Goal: Transaction & Acquisition: Purchase product/service

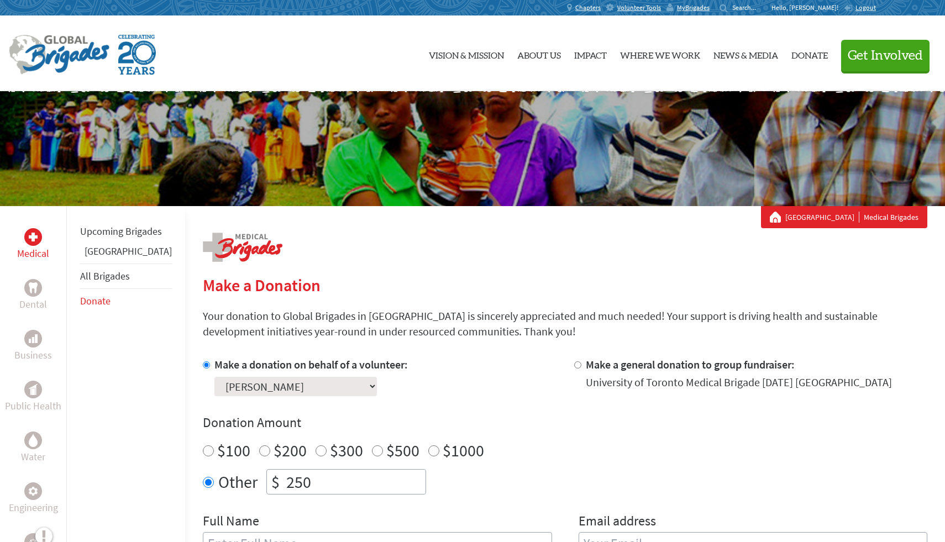
click at [489, 273] on div "Make a Donation Your donation to Global Brigades in Canada is sincerely appreci…" at bounding box center [565, 538] width 725 height 610
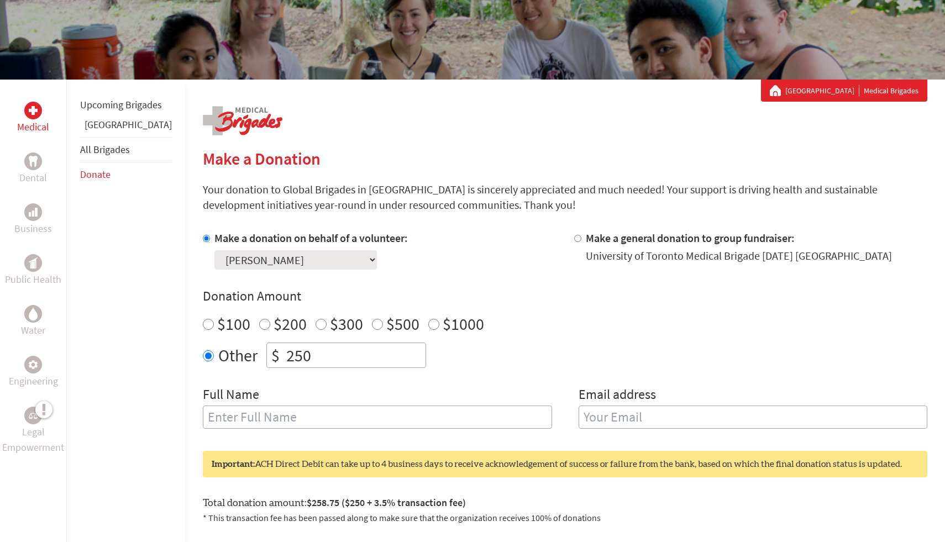
scroll to position [137, 0]
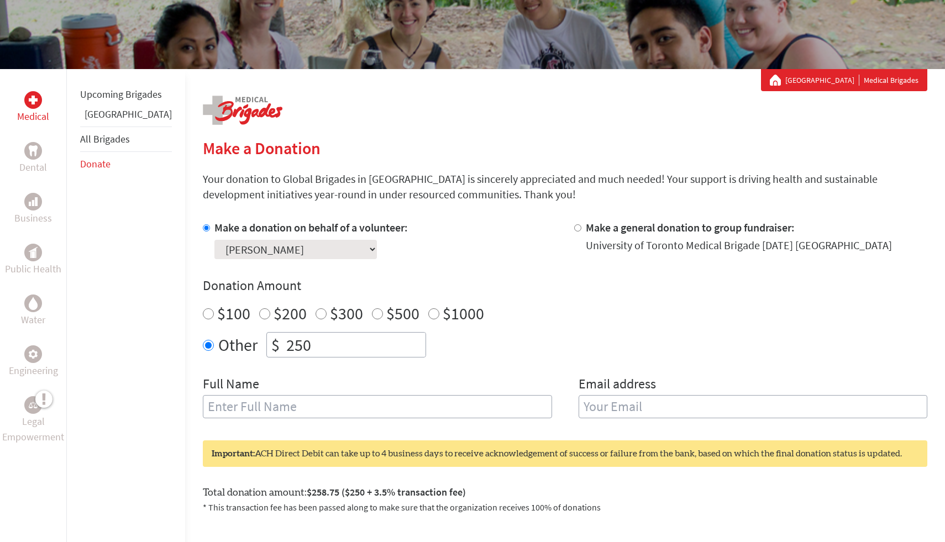
click at [369, 410] on input "text" at bounding box center [377, 406] width 349 height 23
click at [421, 381] on div "Full Name" at bounding box center [377, 403] width 349 height 56
click at [305, 245] on select "Select a volunteer... [PERSON_NAME] [PERSON_NAME] [PERSON_NAME] [PERSON_NAME] […" at bounding box center [296, 249] width 163 height 19
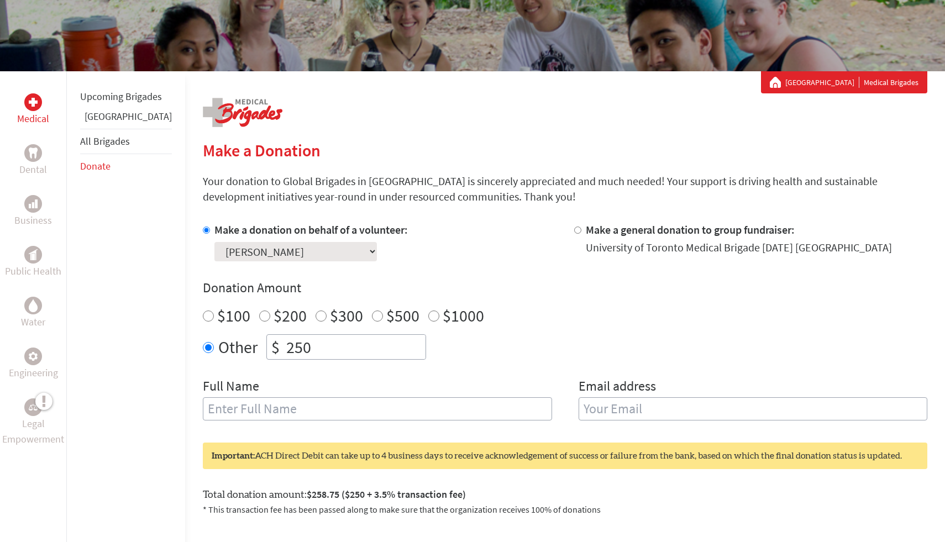
scroll to position [113, 0]
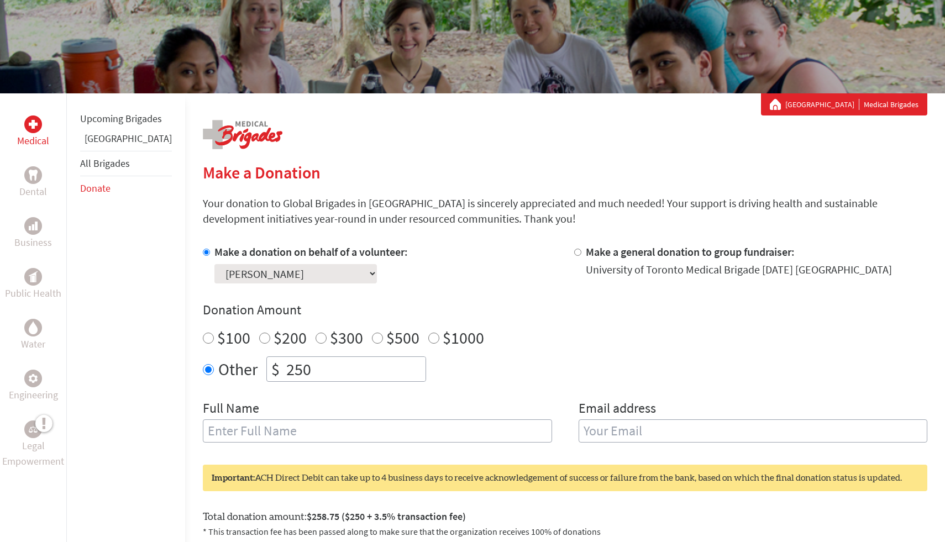
click at [393, 281] on div "Make a donation on behalf of a volunteer: Select a volunteer... [PERSON_NAME] […" at bounding box center [380, 263] width 354 height 39
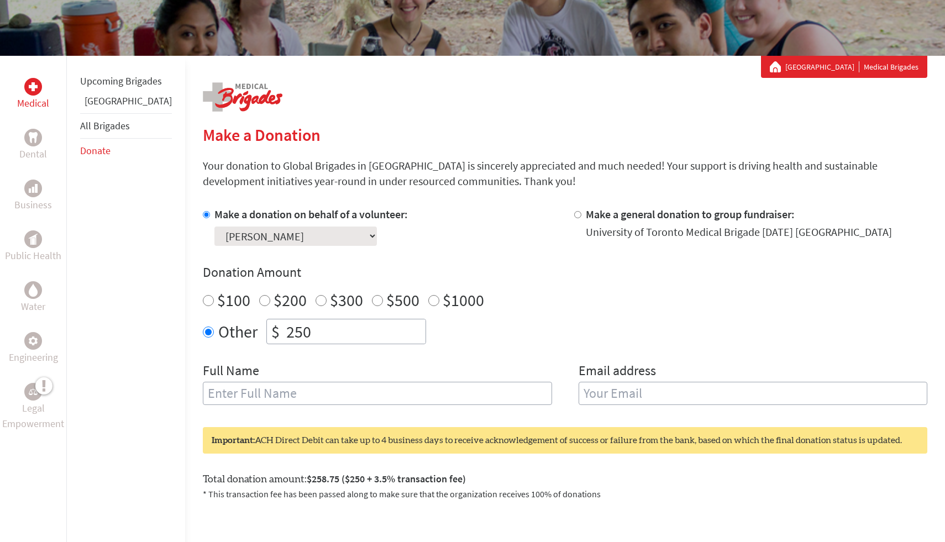
scroll to position [149, 0]
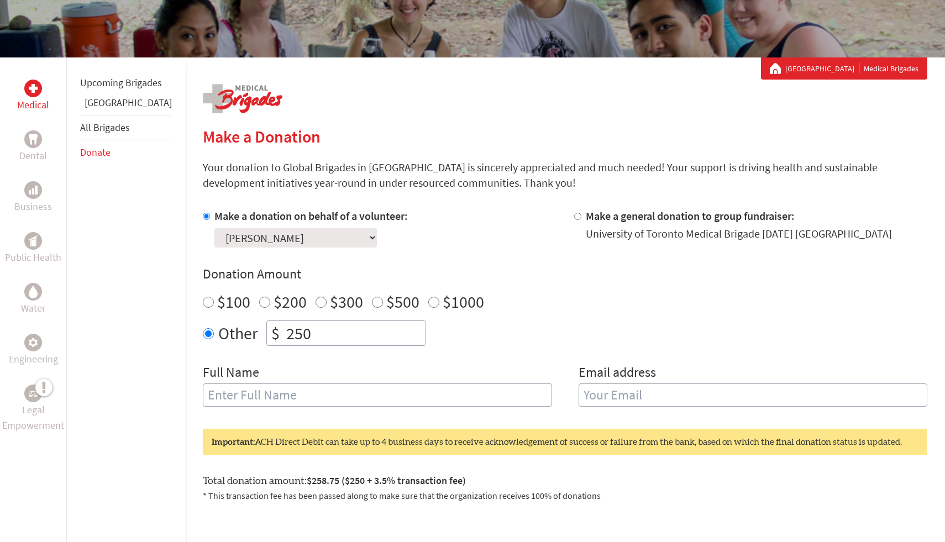
click at [452, 165] on p "Your donation to Global Brigades in [GEOGRAPHIC_DATA] is sincerely appreciated …" at bounding box center [565, 175] width 725 height 31
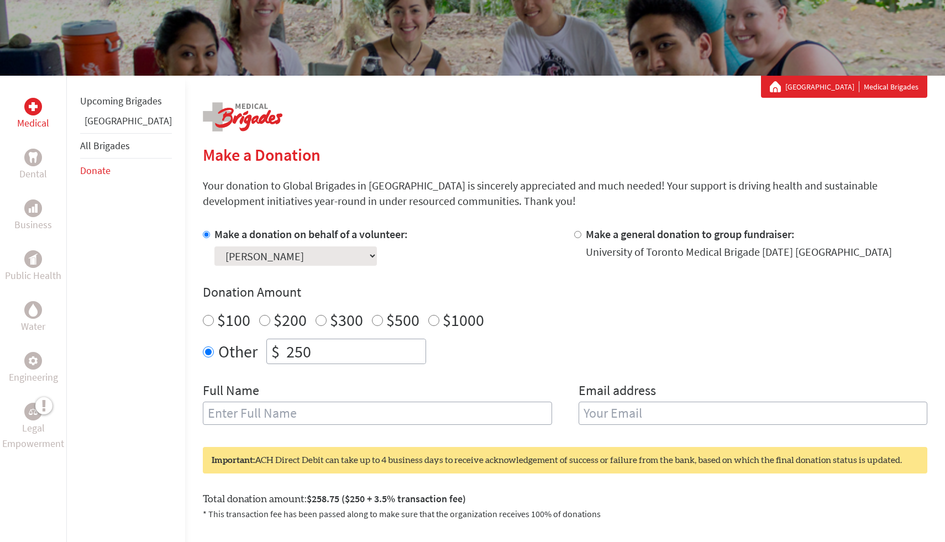
scroll to position [129, 0]
